Goal: Communication & Community: Answer question/provide support

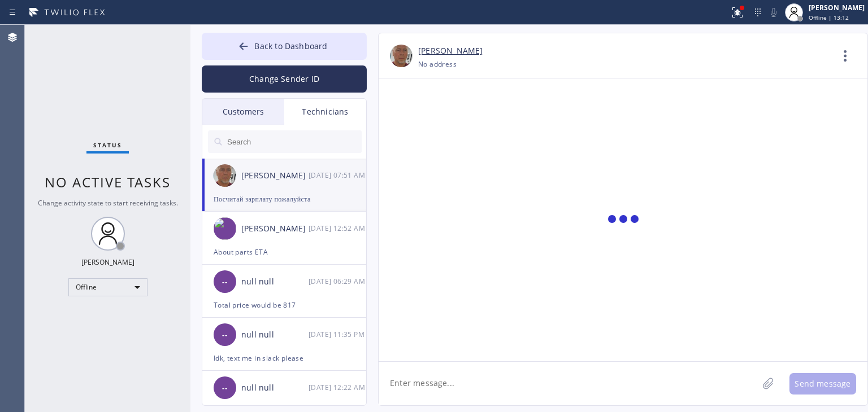
click at [465, 387] on textarea at bounding box center [567, 383] width 379 height 43
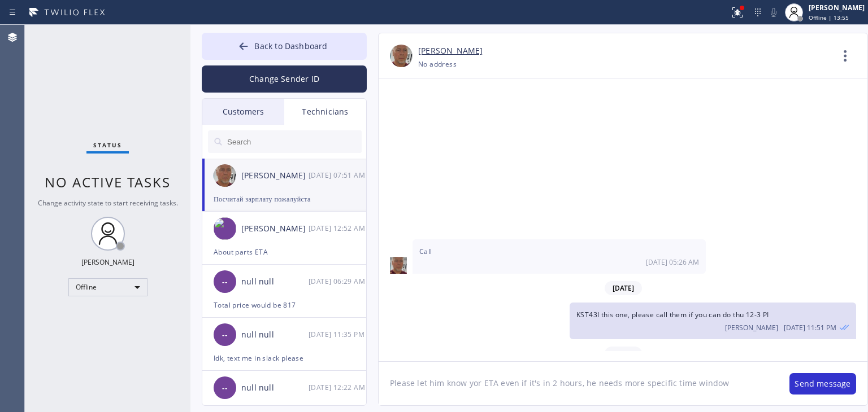
paste textarea "ZM5YE3"
type textarea "Please let him know yor ETA even if it's in 2 hours, he needs more specific tim…"
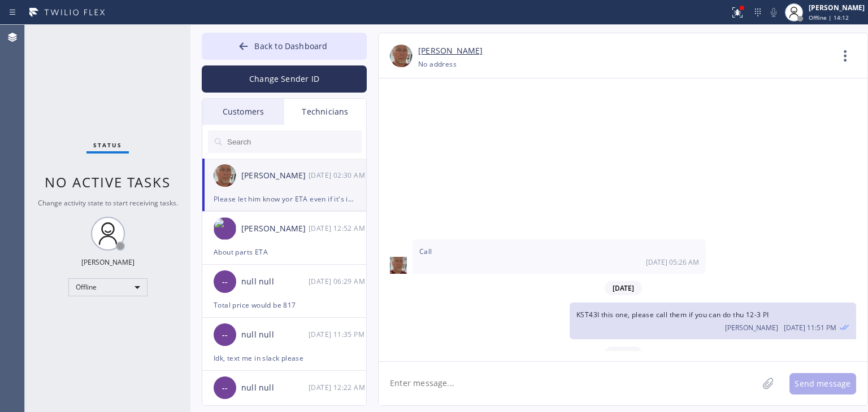
scroll to position [15325, 0]
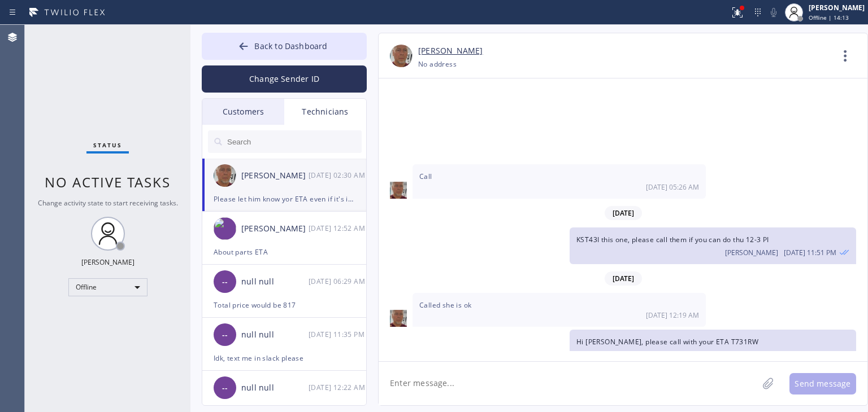
click at [631, 360] on div "[DATE] Hello [PERSON_NAME], please call your 9-12 cust [DATE] with your ETA, YX…" at bounding box center [622, 220] width 489 height 283
click at [629, 377] on textarea at bounding box center [567, 383] width 379 height 43
click at [306, 52] on button "Back to Dashboard" at bounding box center [284, 46] width 165 height 27
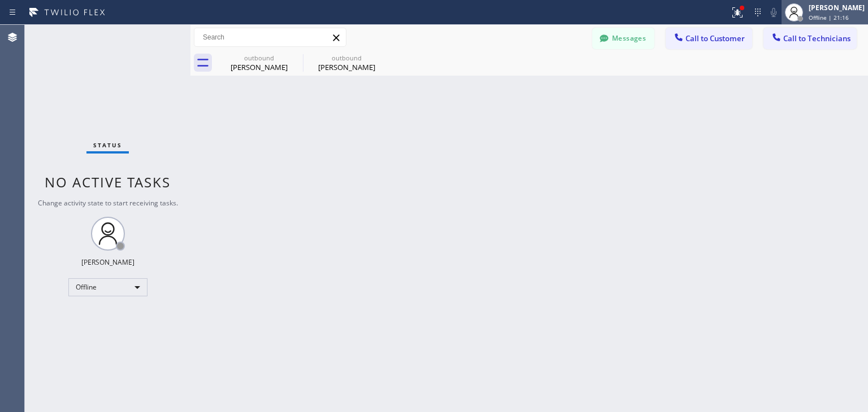
click at [835, 19] on span "Offline | 21:16" at bounding box center [828, 18] width 40 height 8
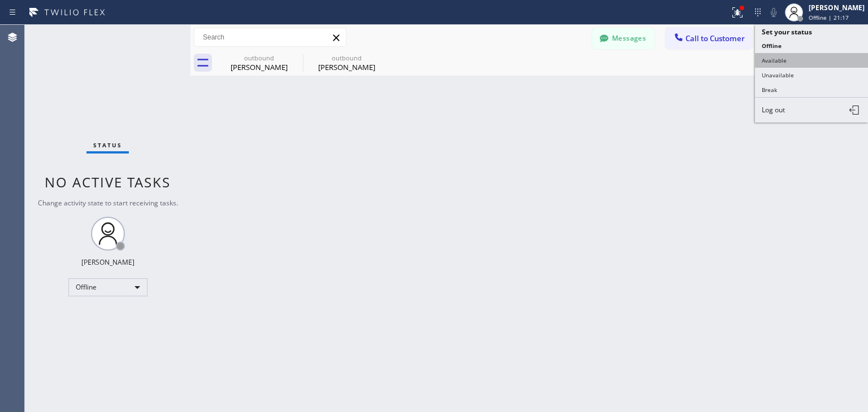
click at [813, 64] on button "Available" at bounding box center [811, 60] width 113 height 15
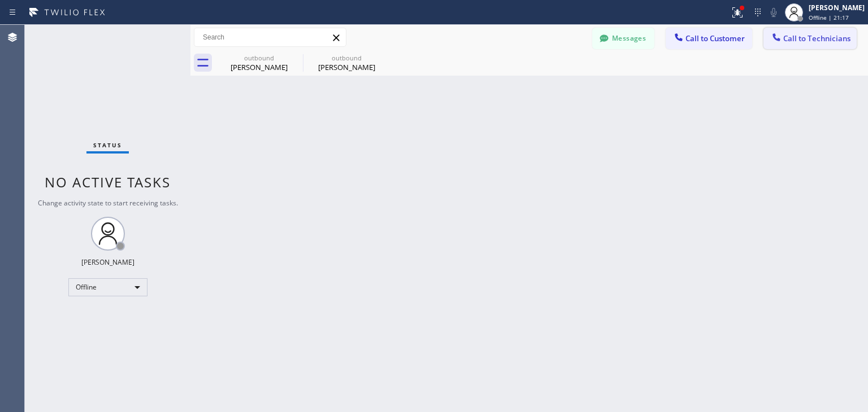
drag, startPoint x: 836, startPoint y: 26, endPoint x: 822, endPoint y: 47, distance: 24.9
click at [822, 47] on div "Messages Call to Customer Call to Technicians Outbound call Location Subzero Re…" at bounding box center [528, 37] width 677 height 25
click at [822, 47] on button "Call to Technicians" at bounding box center [809, 38] width 93 height 21
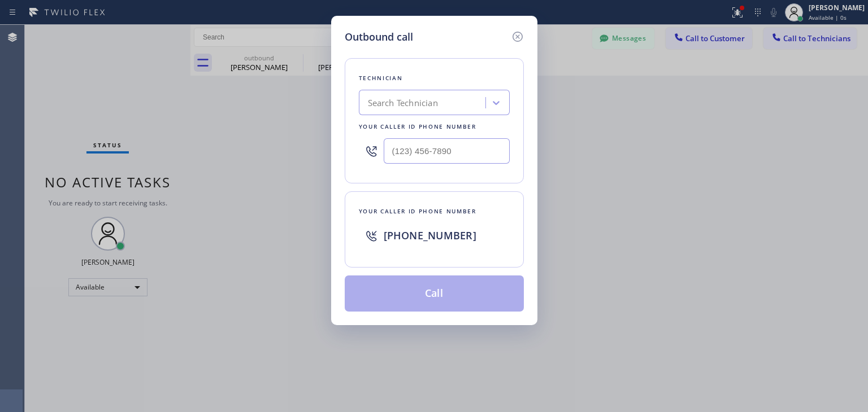
click at [408, 86] on div "Technician Search Technician Your caller id phone number" at bounding box center [434, 120] width 179 height 125
click at [425, 102] on div "Search Technician" at bounding box center [403, 103] width 70 height 13
type input "ibragim"
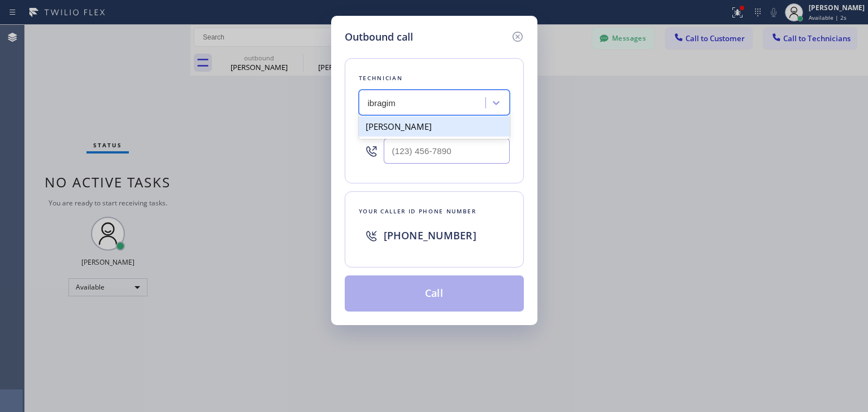
click at [436, 128] on div "[PERSON_NAME]" at bounding box center [434, 126] width 151 height 20
type input "[PHONE_NUMBER]"
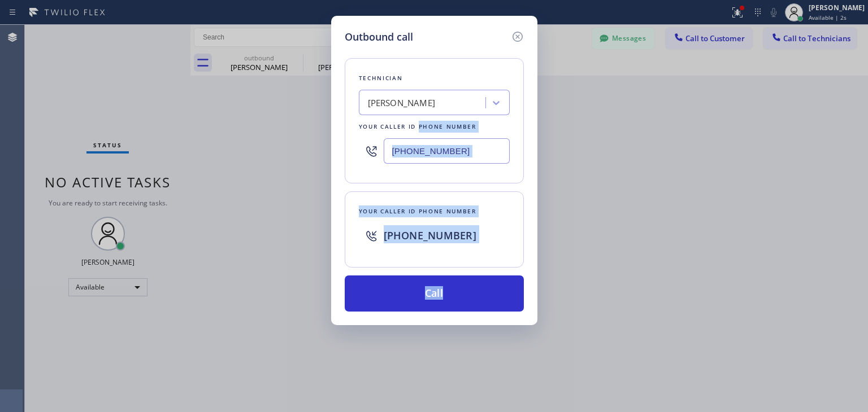
drag, startPoint x: 436, startPoint y: 128, endPoint x: 427, endPoint y: 273, distance: 145.4
click at [427, 273] on div "Technician [PERSON_NAME][GEOGRAPHIC_DATA] Your caller id phone number [PHONE_NU…" at bounding box center [434, 178] width 179 height 267
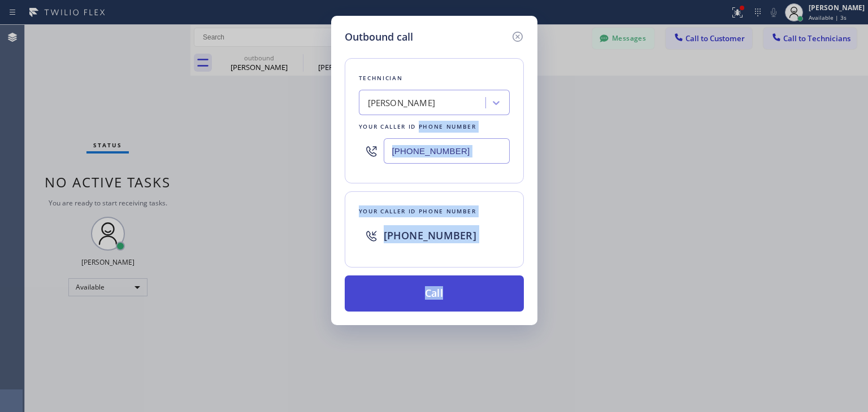
click at [432, 300] on button "Call" at bounding box center [434, 294] width 179 height 36
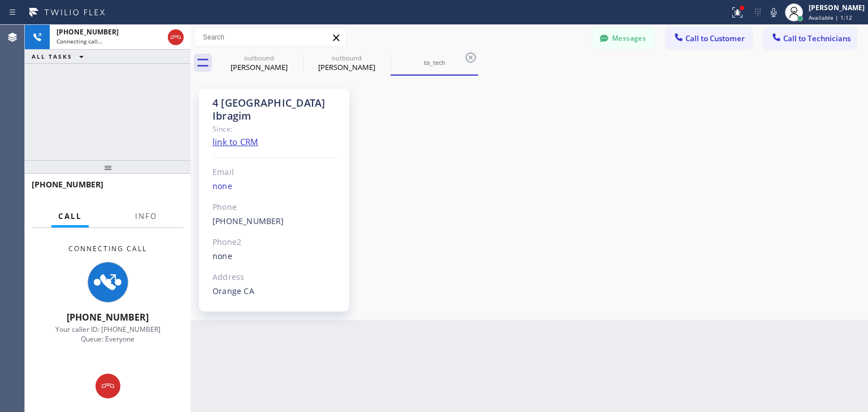
scroll to position [32, 0]
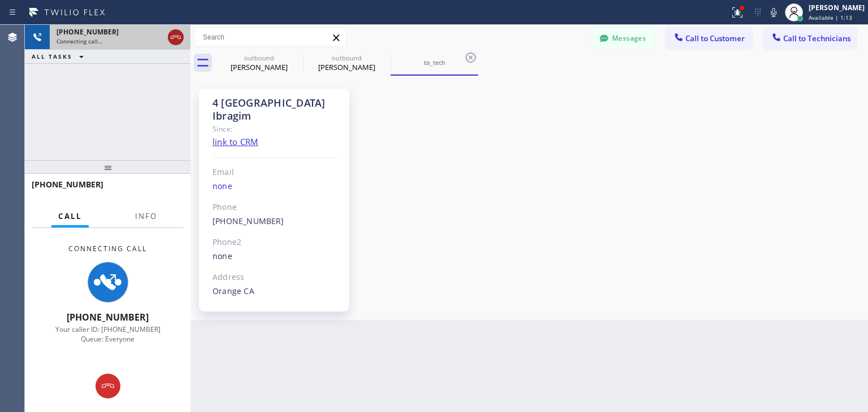
click at [176, 36] on icon at bounding box center [176, 38] width 14 height 14
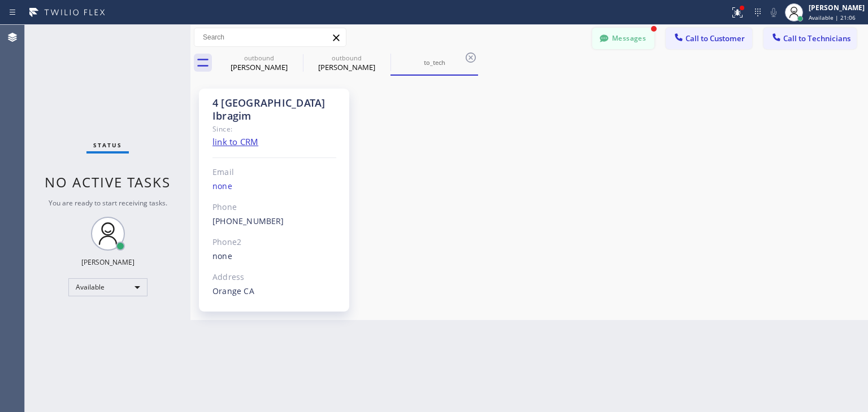
click at [628, 42] on button "Messages" at bounding box center [623, 38] width 62 height 21
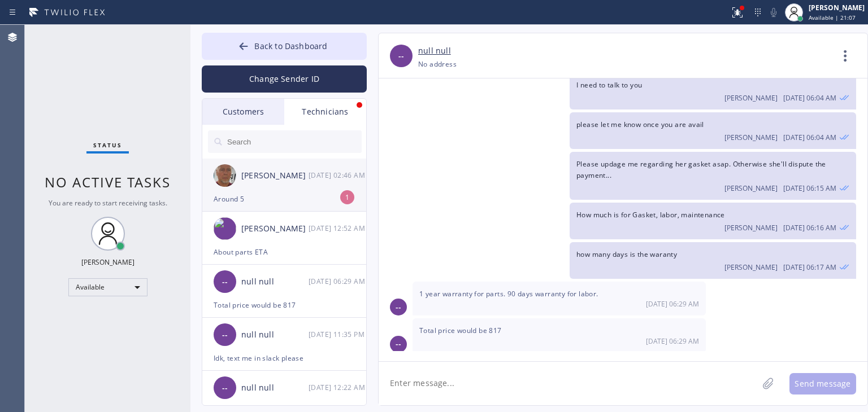
click at [286, 202] on div "Around 5" at bounding box center [284, 199] width 141 height 13
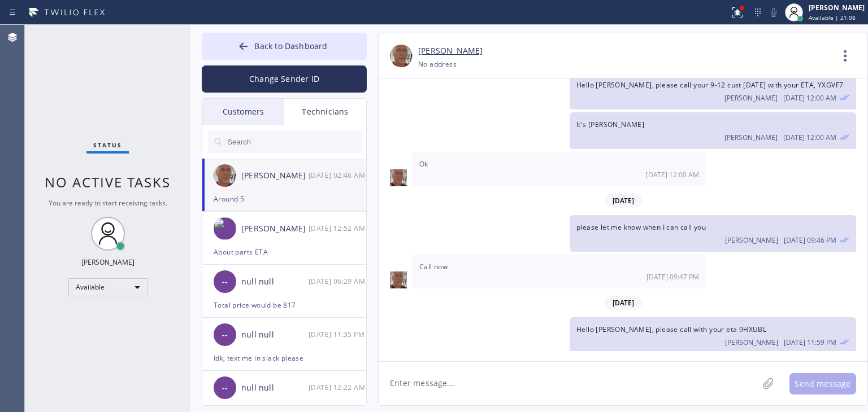
scroll to position [15361, 0]
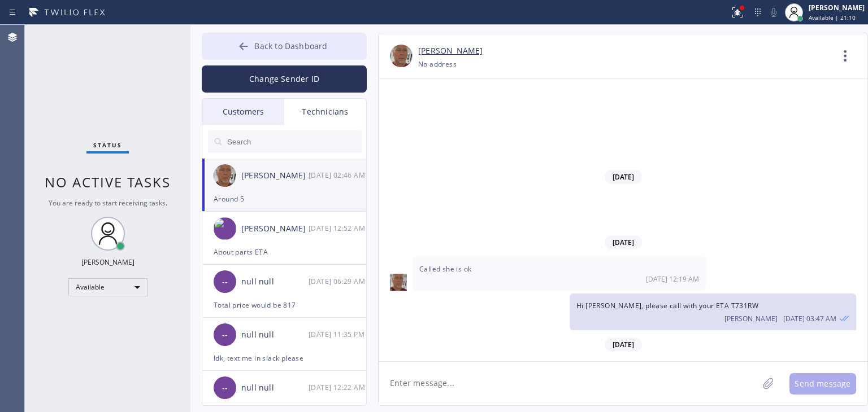
click at [334, 55] on button "Back to Dashboard" at bounding box center [284, 46] width 165 height 27
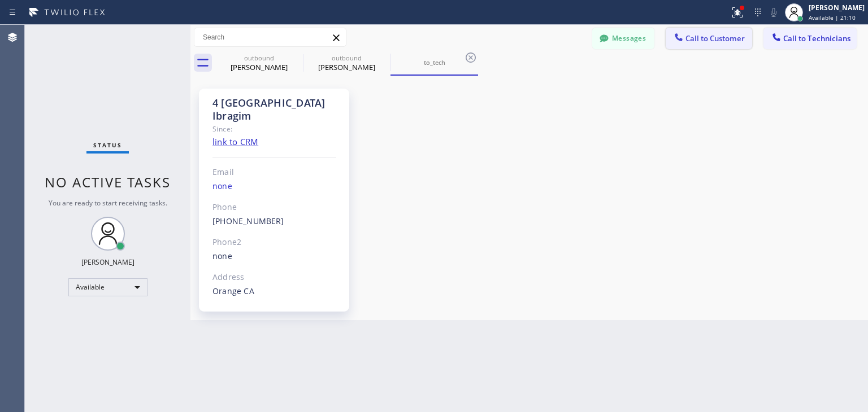
click at [737, 46] on button "Call to Customer" at bounding box center [708, 38] width 86 height 21
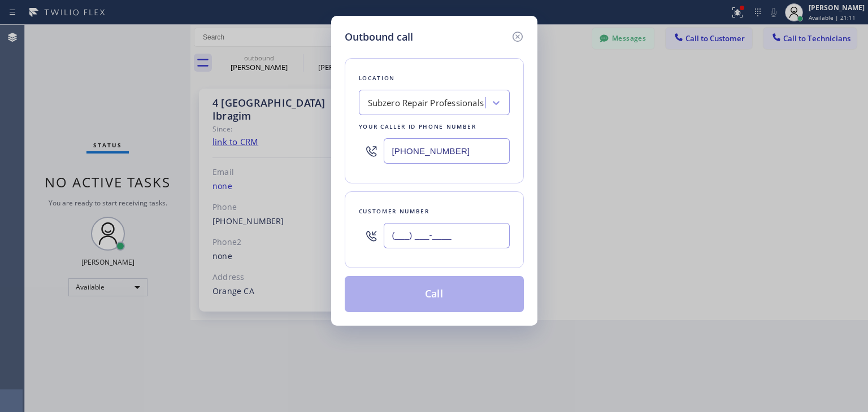
paste input "202) 557-1035"
click at [442, 241] on input "[PHONE_NUMBER]" at bounding box center [447, 235] width 126 height 25
type input "[PHONE_NUMBER]"
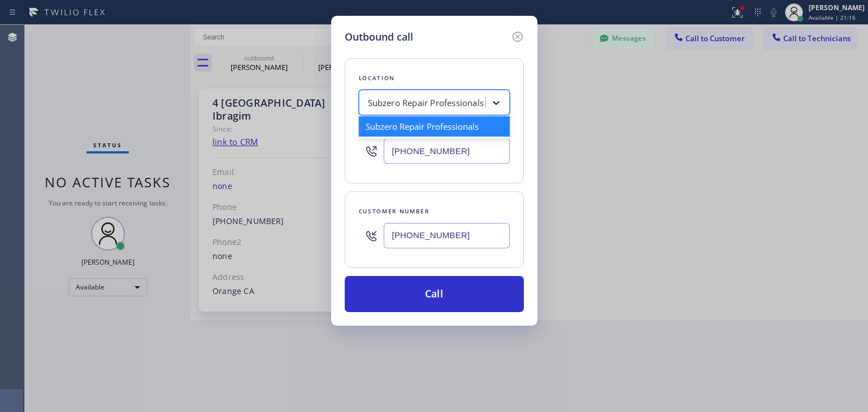
paste input "Sub Zero Refrigerator Repair [GEOGRAPHIC_DATA]"
type input "Sub Zero Refrigerator Repair [GEOGRAPHIC_DATA]"
click at [486, 103] on div at bounding box center [496, 103] width 20 height 20
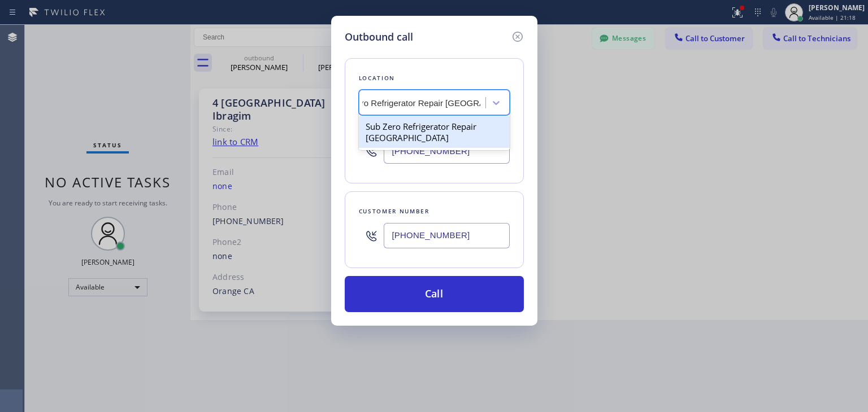
click at [454, 123] on div "Sub Zero Refrigerator Repair [GEOGRAPHIC_DATA]" at bounding box center [434, 132] width 151 height 32
type input "[PHONE_NUMBER]"
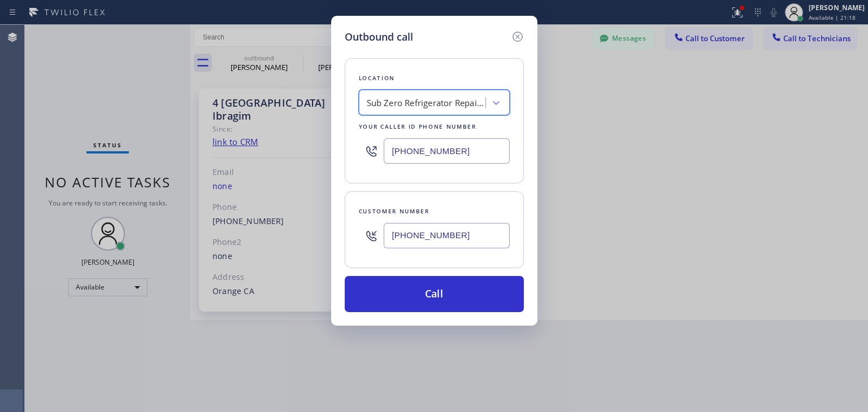
scroll to position [0, 1]
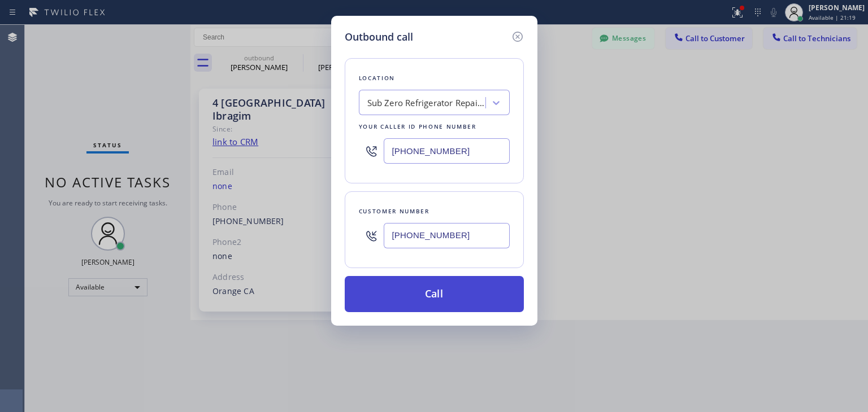
click at [473, 299] on button "Call" at bounding box center [434, 294] width 179 height 36
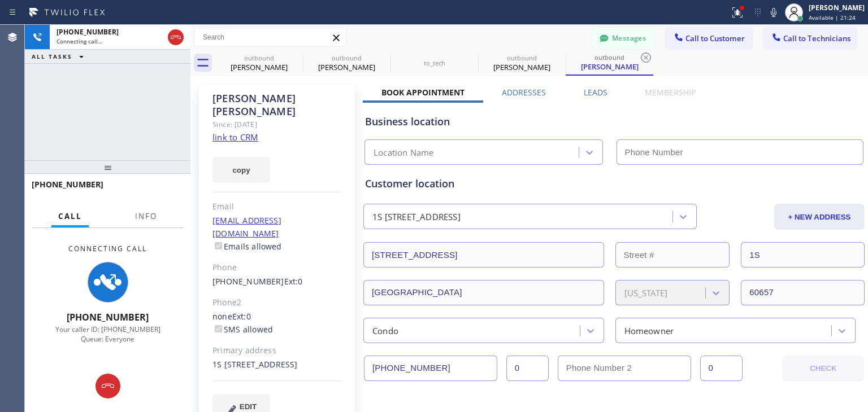
type input "[PHONE_NUMBER]"
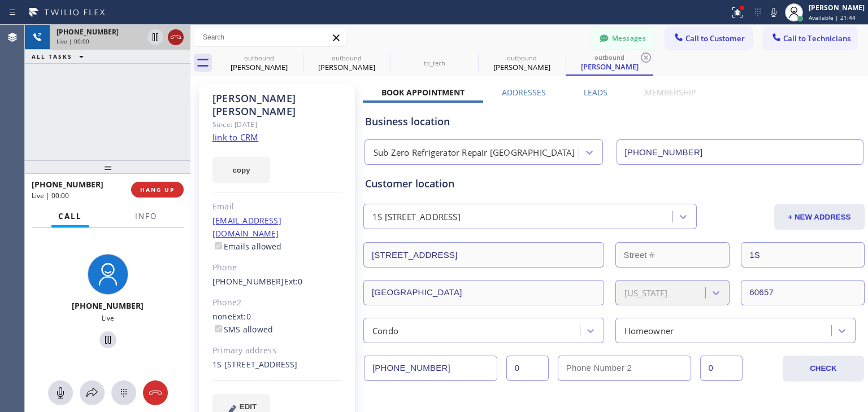
click at [183, 38] on div at bounding box center [176, 38] width 16 height 14
drag, startPoint x: 183, startPoint y: 38, endPoint x: 285, endPoint y: 53, distance: 103.2
click at [285, 53] on div "[PHONE_NUMBER] Live | 00:00 ALL TASKS ALL TASKS ACTIVE TASKS TASKS IN WRAP UP […" at bounding box center [446, 218] width 843 height 387
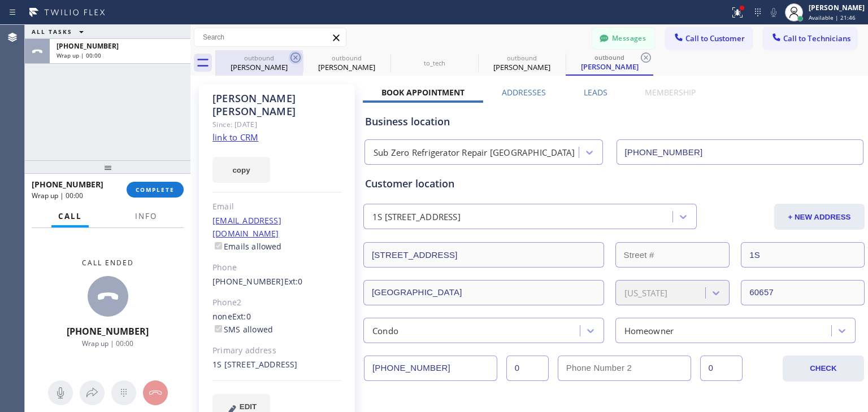
click at [302, 57] on icon at bounding box center [296, 58] width 14 height 14
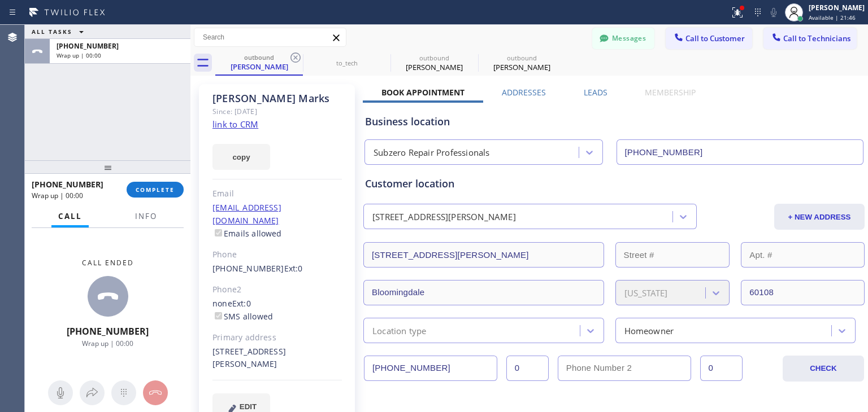
click at [302, 57] on icon at bounding box center [296, 58] width 14 height 14
click at [0, 0] on icon at bounding box center [0, 0] width 0 height 0
type input "[PHONE_NUMBER]"
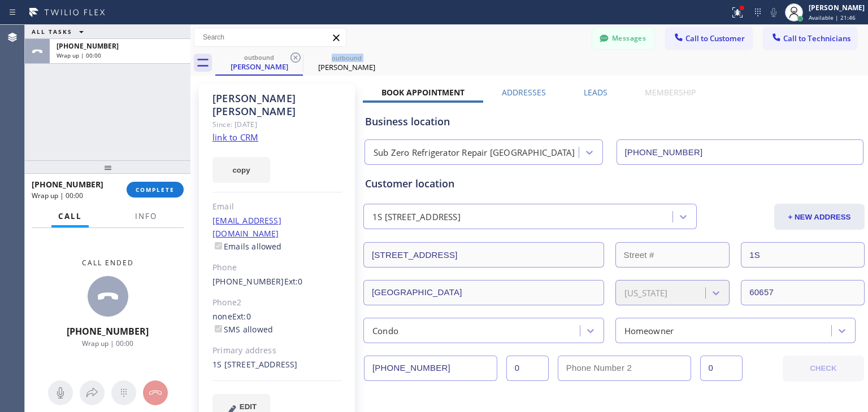
click at [302, 57] on icon at bounding box center [296, 58] width 14 height 14
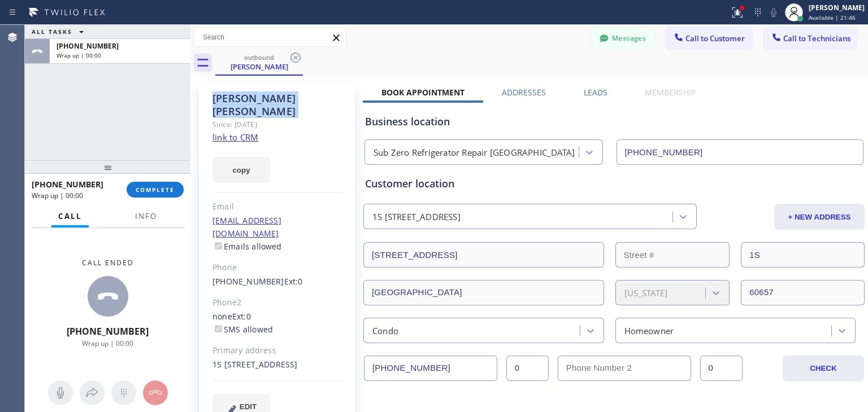
click at [302, 57] on icon at bounding box center [296, 58] width 14 height 14
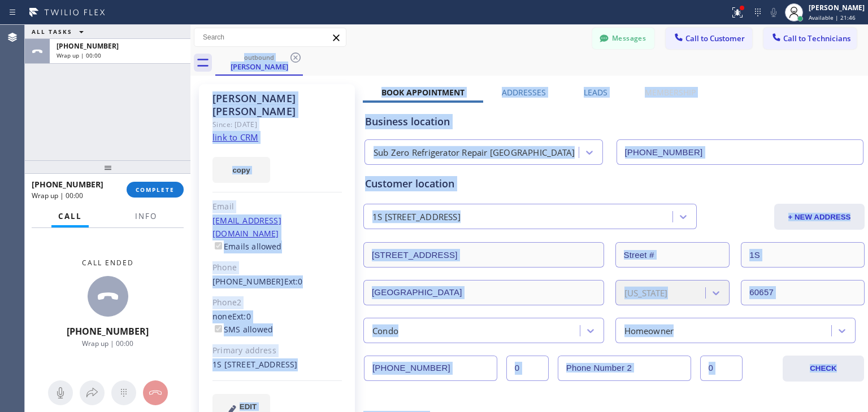
click at [302, 57] on div "outbound [PERSON_NAME]" at bounding box center [541, 62] width 652 height 25
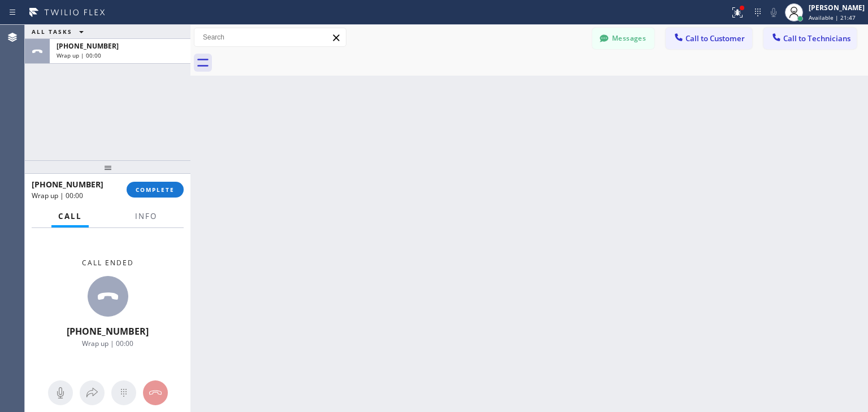
click at [619, 54] on div at bounding box center [541, 62] width 652 height 25
click at [625, 47] on button "Messages" at bounding box center [623, 38] width 62 height 21
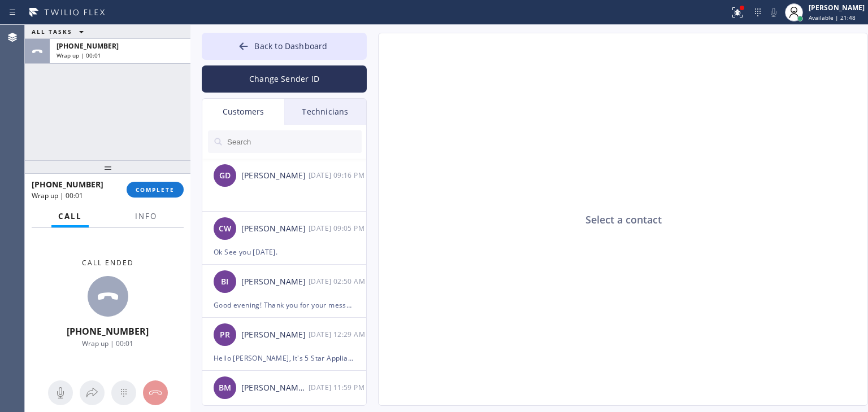
click at [279, 141] on input "text" at bounding box center [294, 141] width 136 height 23
paste input "Sub Zero Refrigerator Repair [GEOGRAPHIC_DATA]"
type input "Sub Zero Refrigerator Repair [GEOGRAPHIC_DATA]"
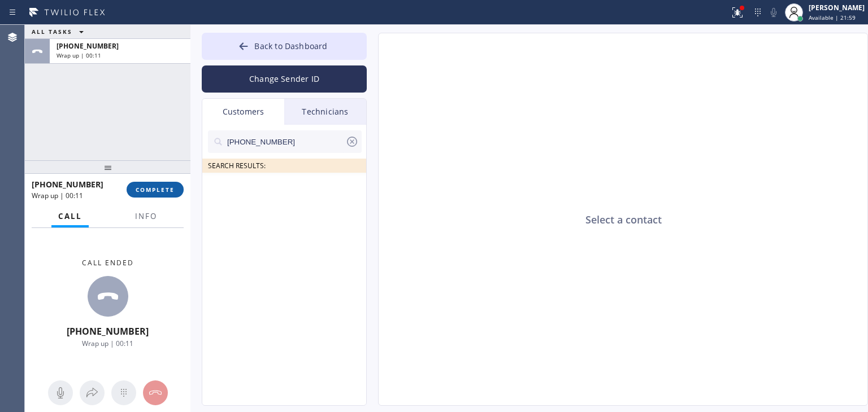
click at [170, 186] on span "COMPLETE" at bounding box center [155, 190] width 39 height 8
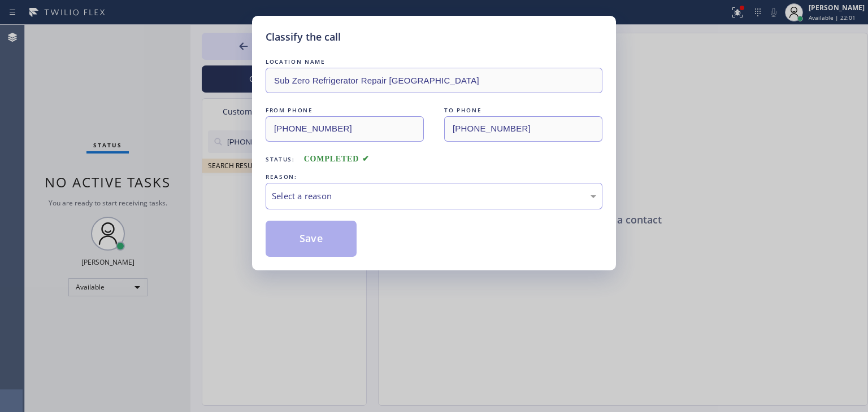
click at [324, 209] on div "LOCATION NAME Sub Zero Refrigerator Repair [GEOGRAPHIC_DATA] FROM PHONE [PHONE_…" at bounding box center [433, 156] width 337 height 201
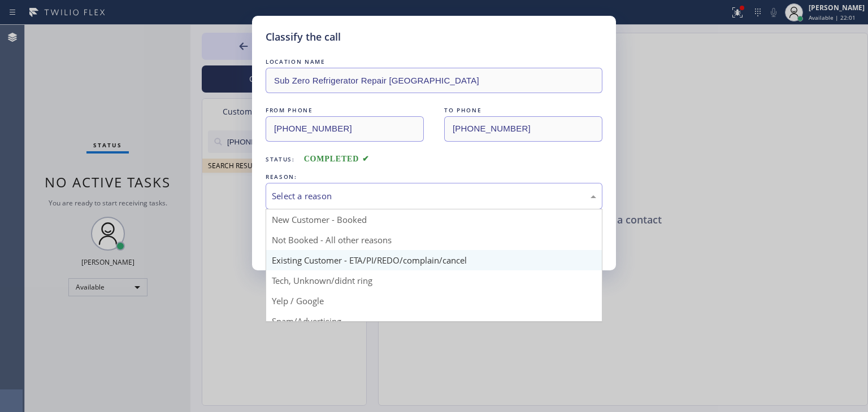
drag, startPoint x: 367, startPoint y: 197, endPoint x: 381, endPoint y: 258, distance: 62.7
click at [381, 210] on div "Select a reason New Customer - Booked Not Booked - All other reasons Existing C…" at bounding box center [433, 196] width 337 height 27
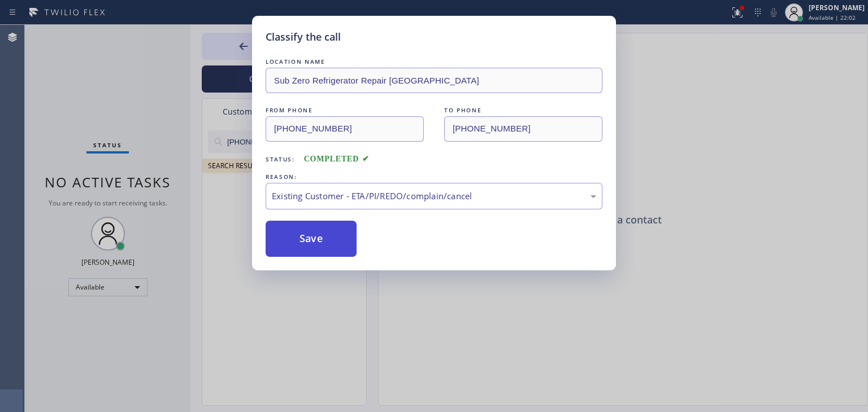
drag, startPoint x: 381, startPoint y: 258, endPoint x: 321, endPoint y: 245, distance: 61.3
click at [321, 245] on button "Save" at bounding box center [310, 239] width 91 height 36
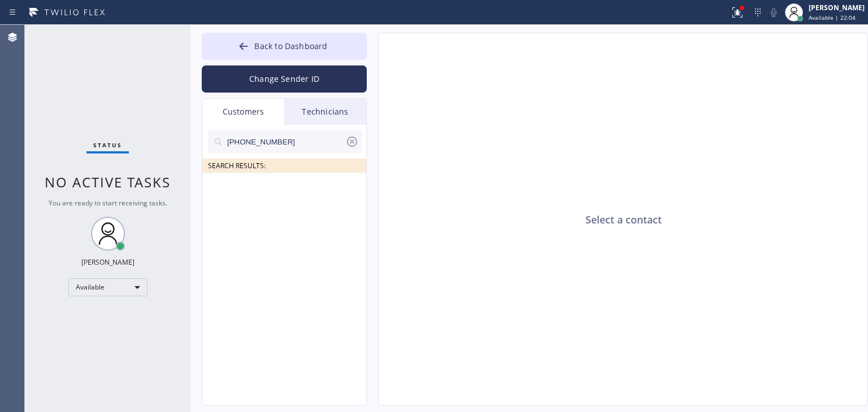
click at [321, 139] on input "[PHONE_NUMBER]" at bounding box center [285, 141] width 119 height 23
click at [321, 139] on input "(202) 557-103" at bounding box center [285, 141] width 119 height 23
type input "(202) 557-103"
click at [303, 201] on div "DK [PERSON_NAME] --:--" at bounding box center [284, 190] width 165 height 34
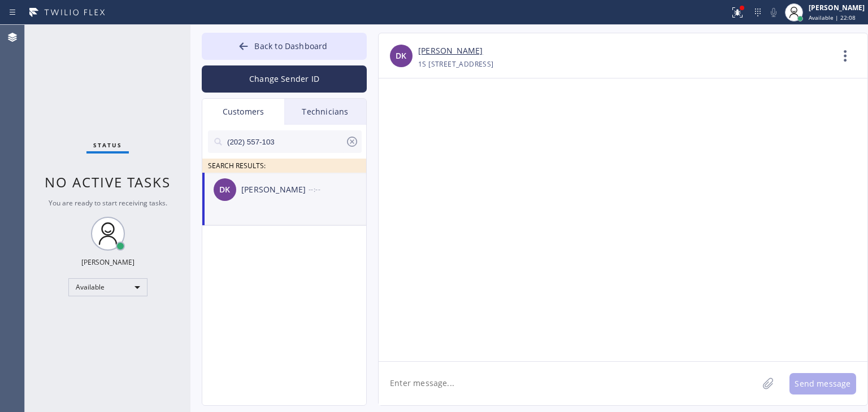
click at [430, 385] on textarea at bounding box center [567, 383] width 379 height 43
paste textarea "Sub Zero Refrigerator Repair [GEOGRAPHIC_DATA]"
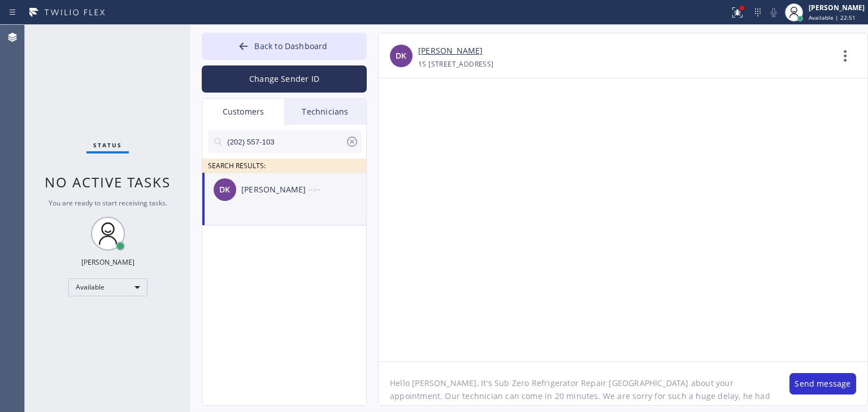
scroll to position [9, 0]
type textarea "Hello [PERSON_NAME], It's Sub Zero Refrigerator Repair [GEOGRAPHIC_DATA] about …"
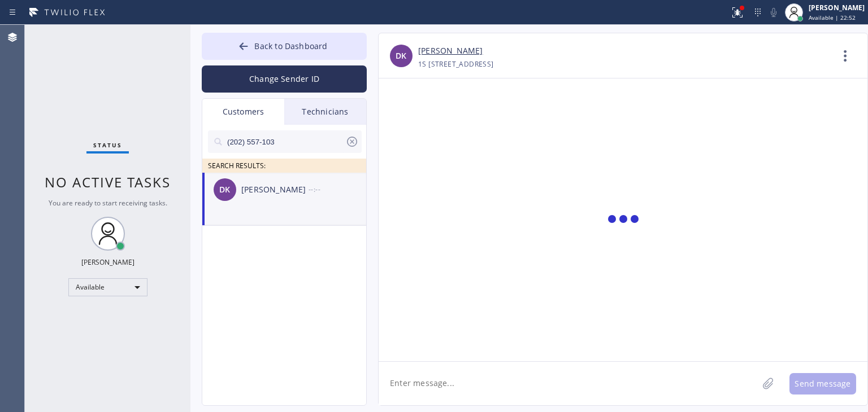
scroll to position [0, 0]
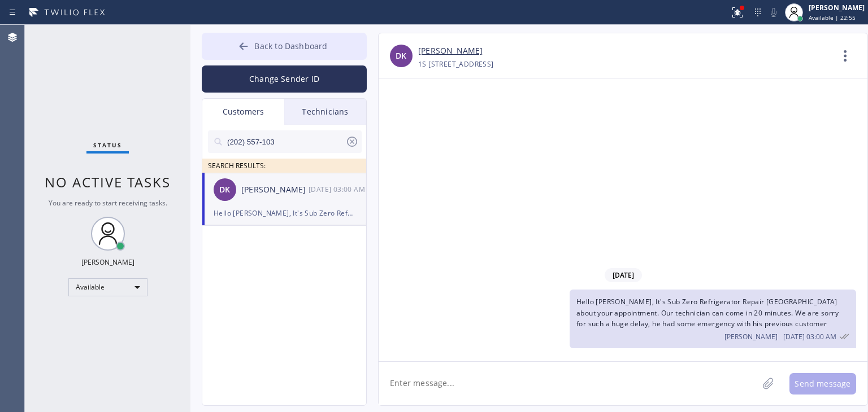
click at [311, 47] on span "Back to Dashboard" at bounding box center [290, 46] width 73 height 11
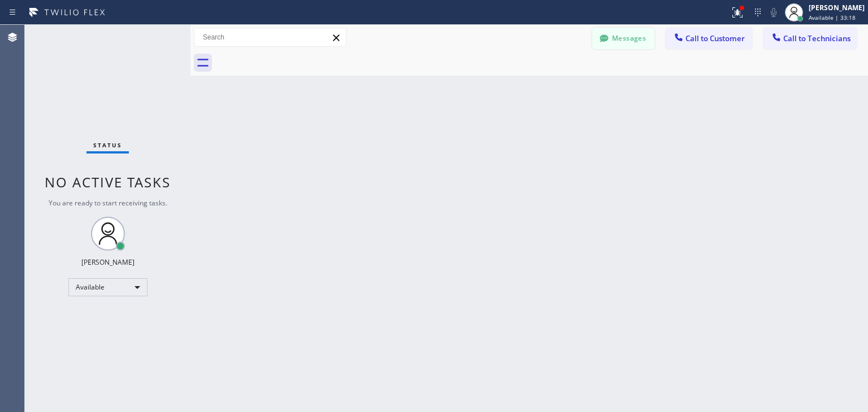
click at [604, 32] on button "Messages" at bounding box center [623, 38] width 62 height 21
